Goal: Information Seeking & Learning: Understand process/instructions

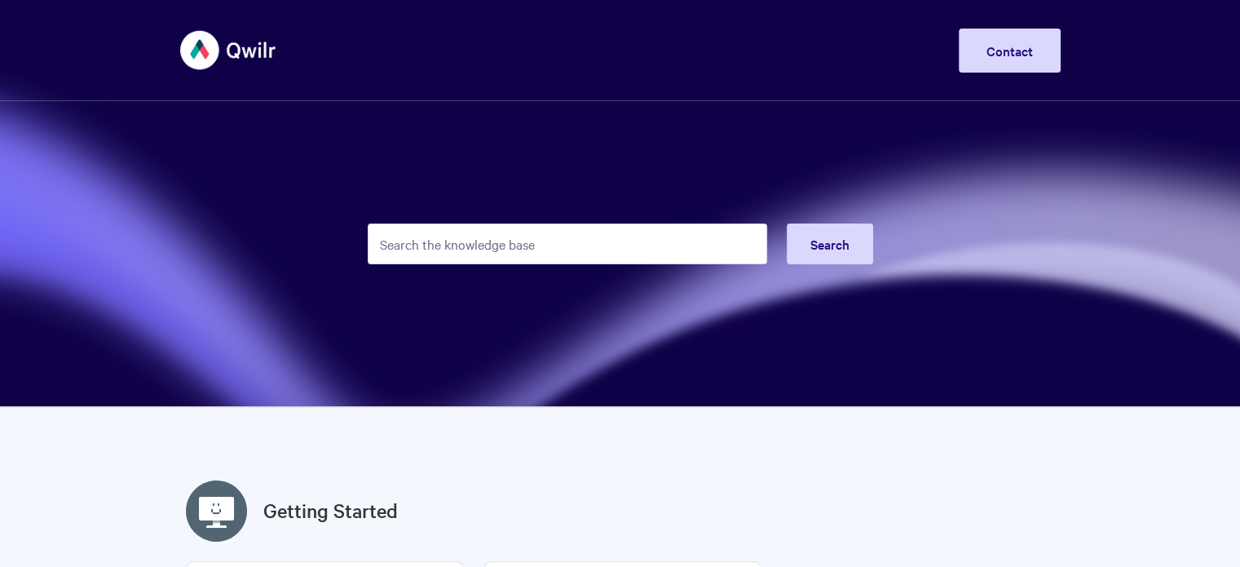
click at [542, 227] on input "Search the knowledge base" at bounding box center [567, 243] width 399 height 41
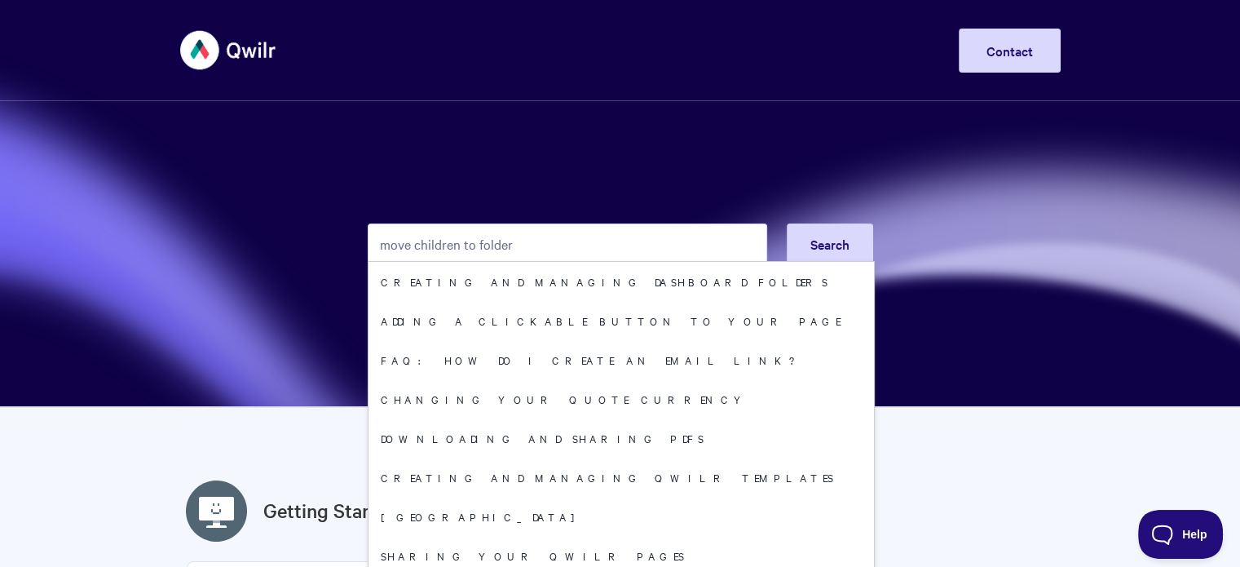
type input "move children to folder"
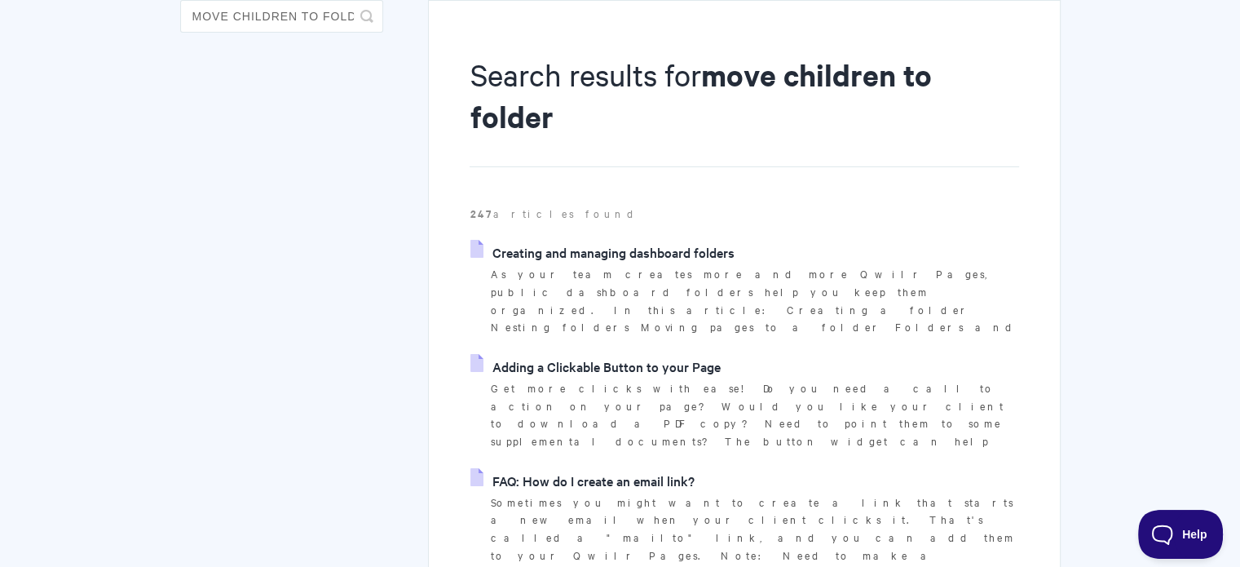
scroll to position [163, 0]
click at [688, 253] on link "Creating and managing dashboard folders" at bounding box center [601, 251] width 263 height 24
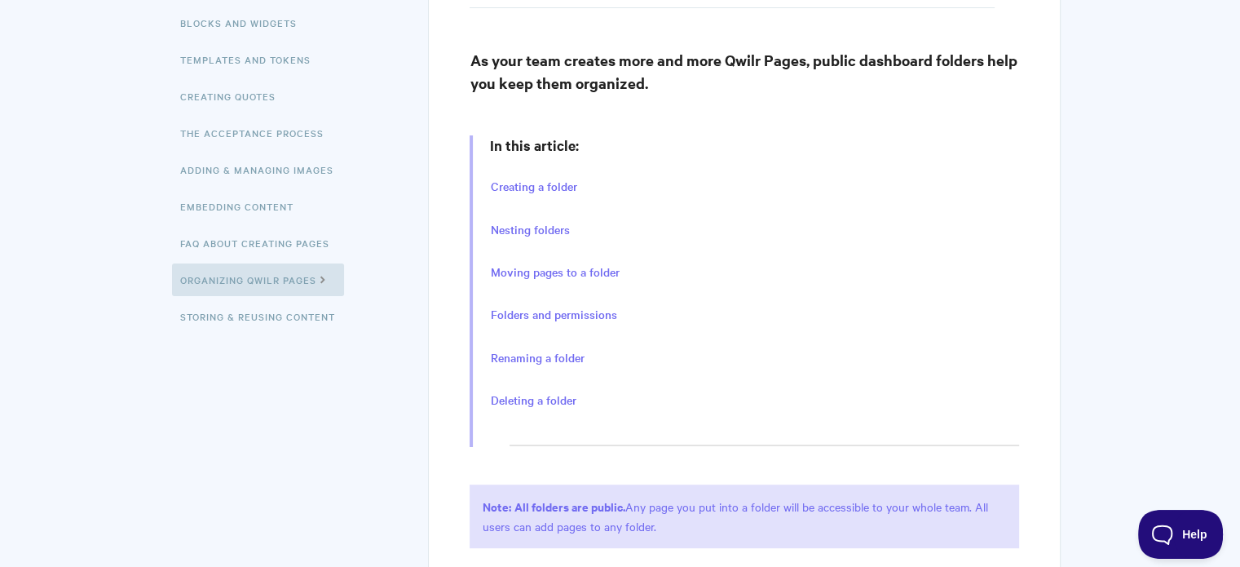
scroll to position [326, 0]
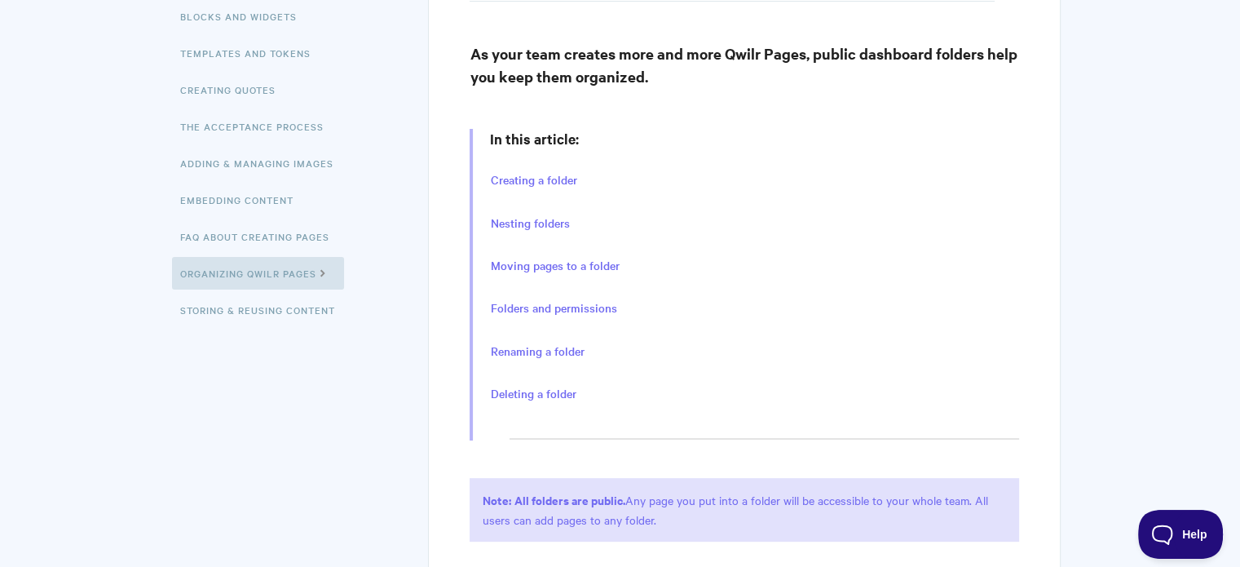
click at [580, 254] on li "Moving pages to a folder" at bounding box center [753, 265] width 529 height 24
click at [583, 260] on link "Moving pages to a folder" at bounding box center [554, 266] width 129 height 18
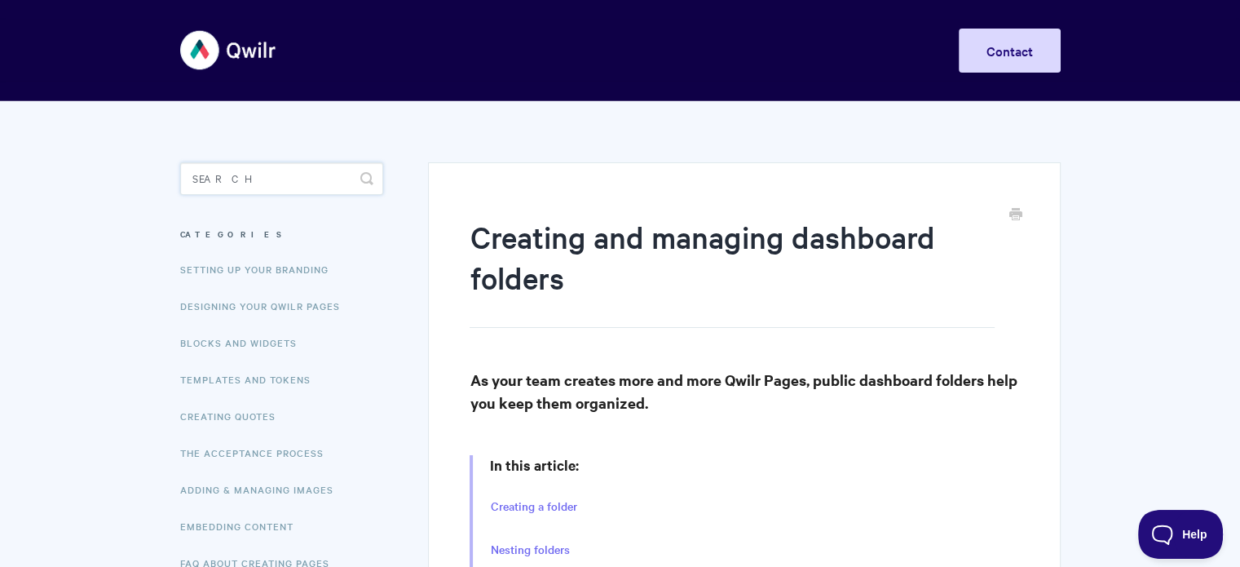
click at [261, 173] on input "Search" at bounding box center [281, 178] width 203 height 33
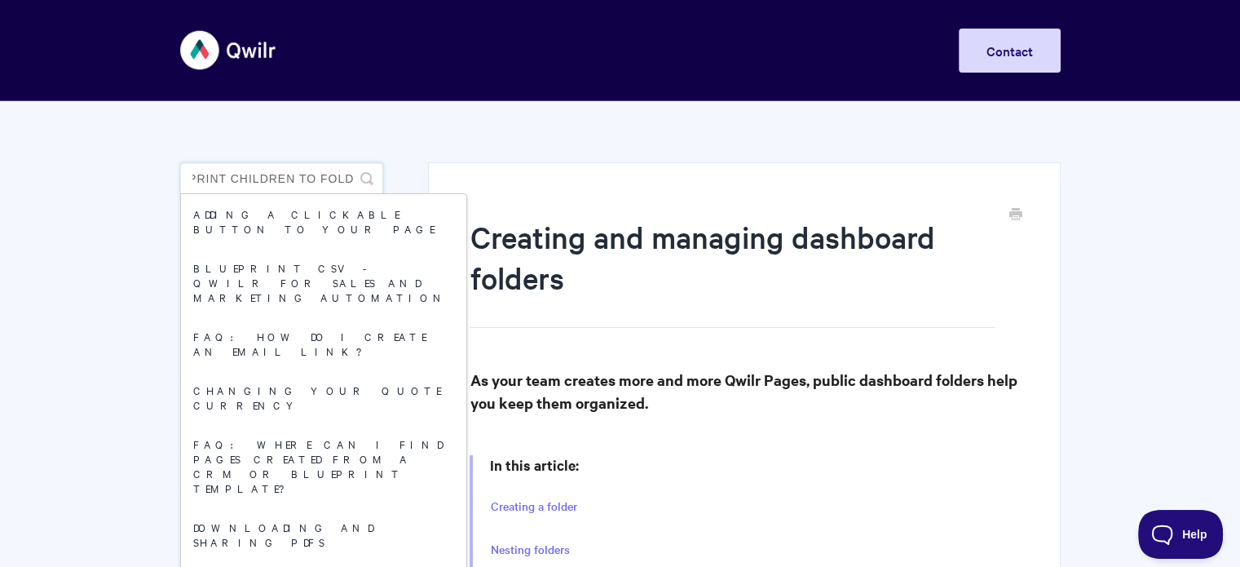
scroll to position [0, 55]
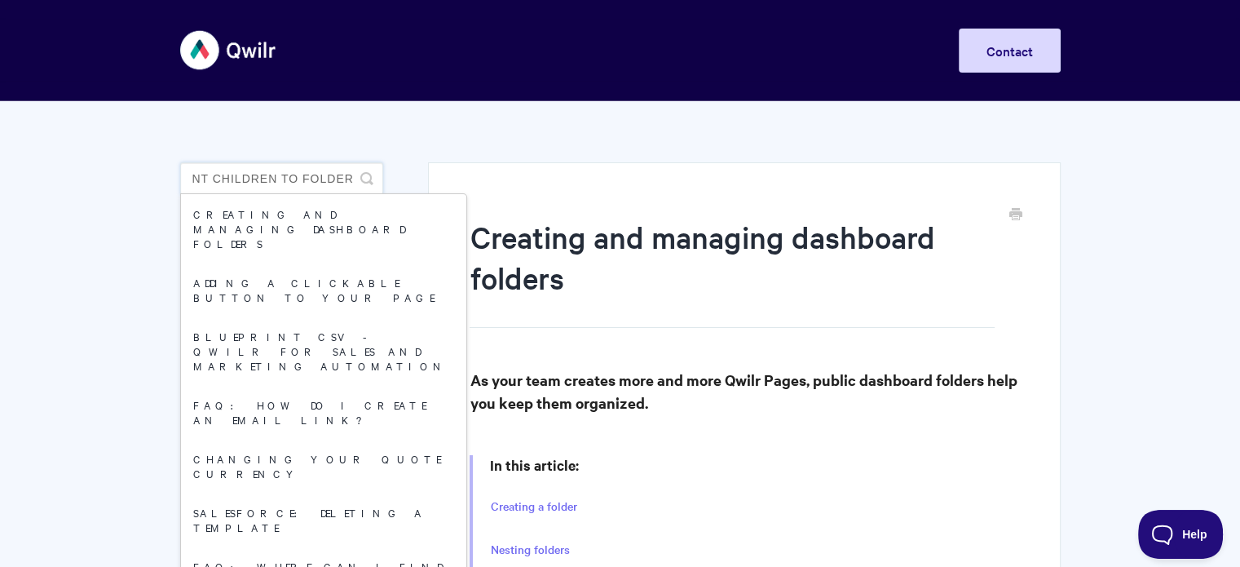
type input "blueprint children to folder"
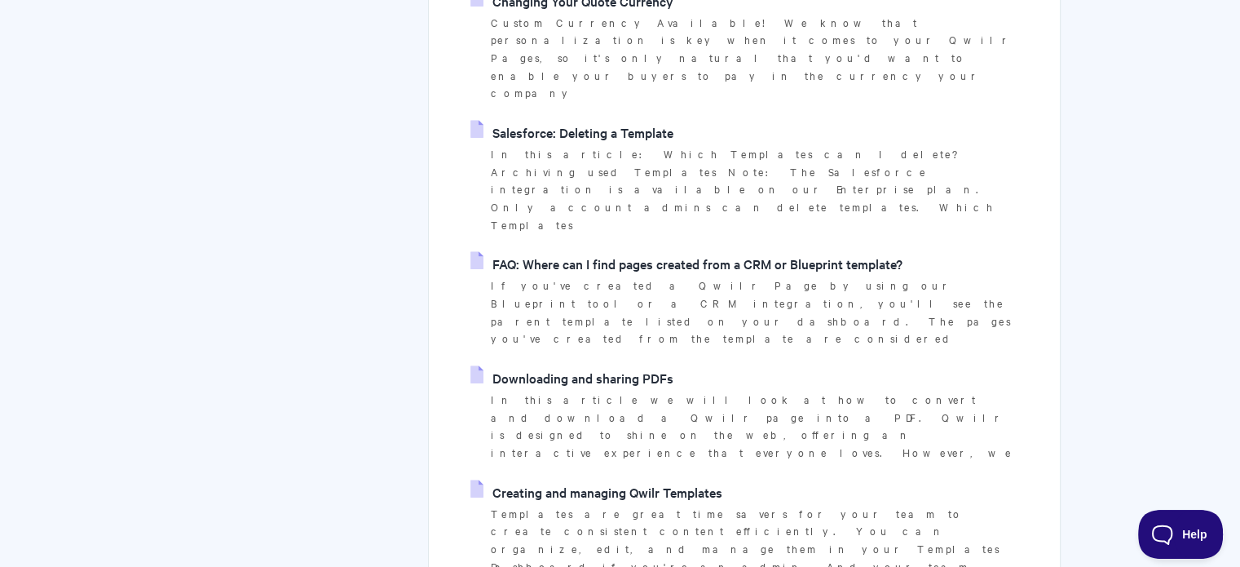
scroll to position [978, 0]
